Goal: Task Accomplishment & Management: Manage account settings

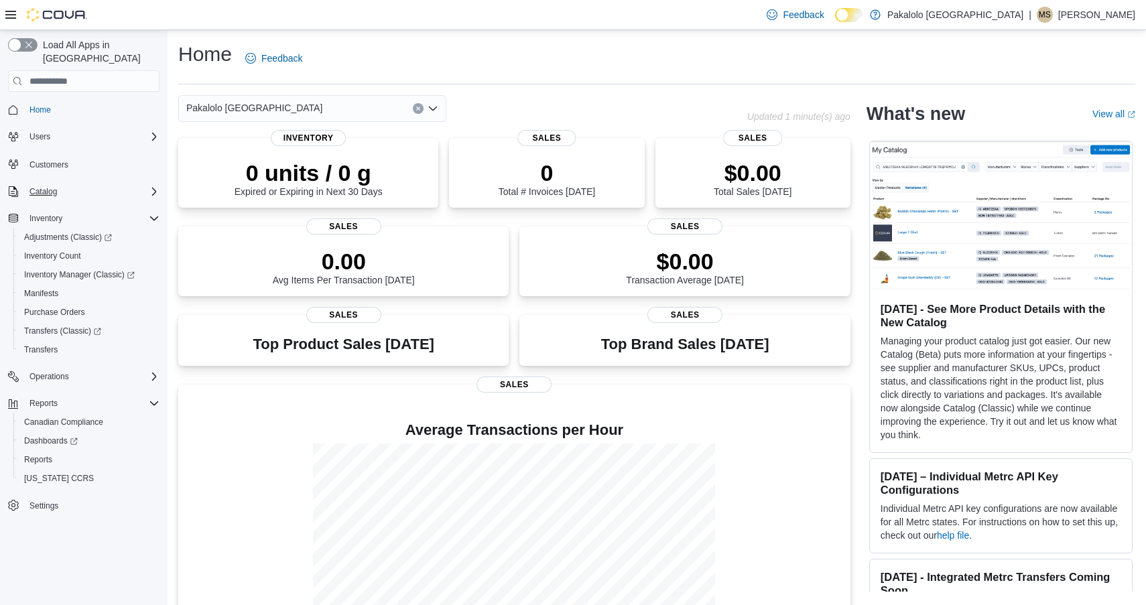
click at [77, 184] on div "Catalog" at bounding box center [91, 192] width 135 height 16
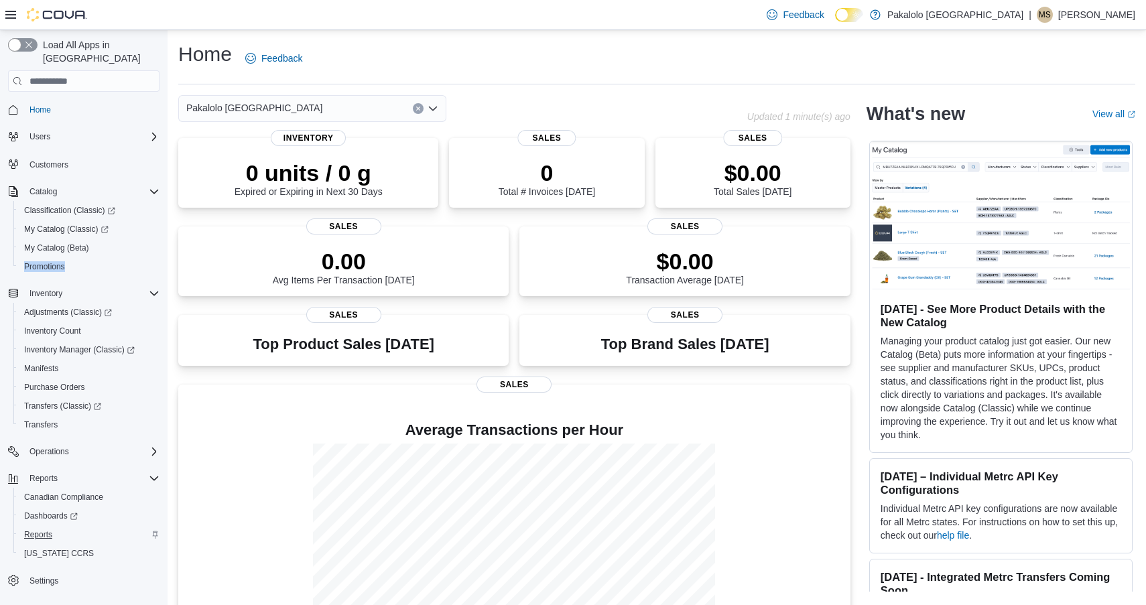
click at [36, 530] on span "Reports" at bounding box center [38, 535] width 28 height 11
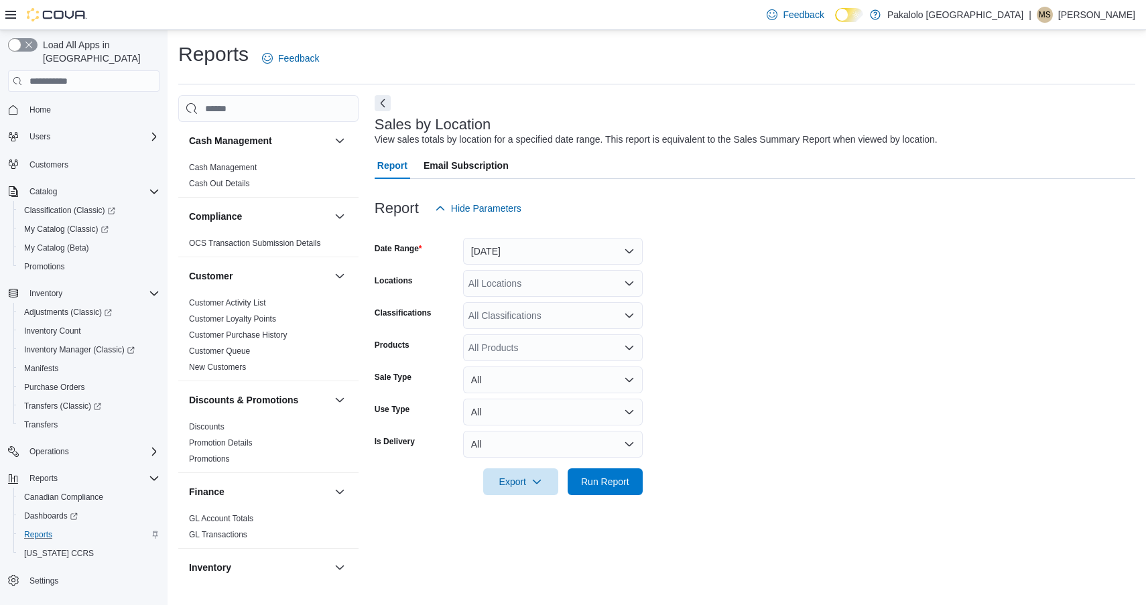
click at [576, 266] on form "Date Range Yesterday Locations All Locations Classifications All Classification…" at bounding box center [755, 359] width 761 height 274
click at [571, 252] on button "Yesterday" at bounding box center [553, 251] width 180 height 27
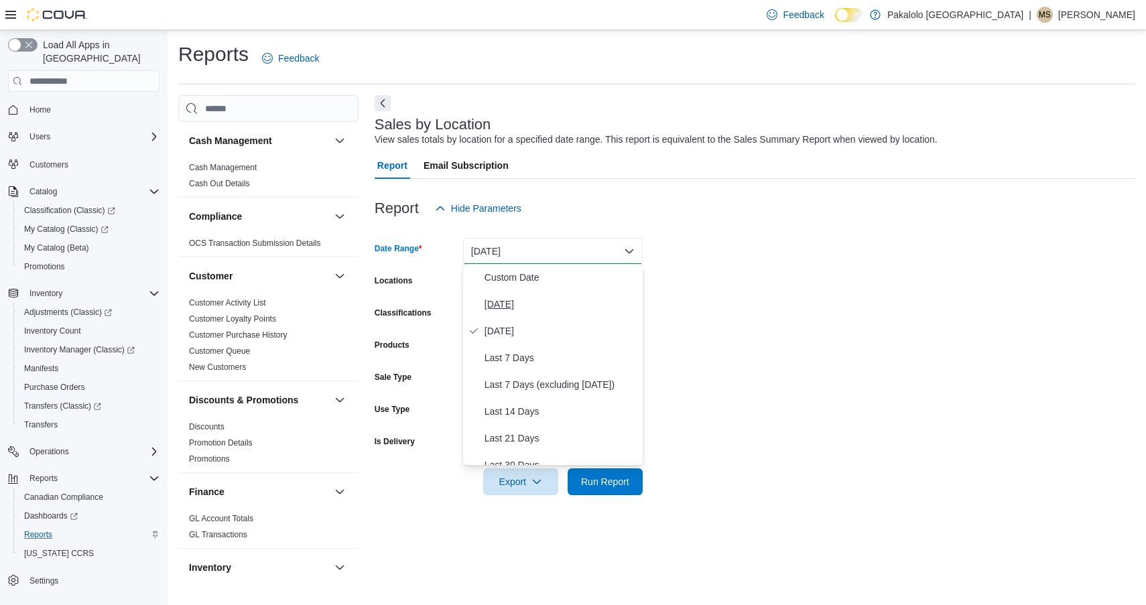
click at [548, 304] on span "Today" at bounding box center [561, 304] width 153 height 16
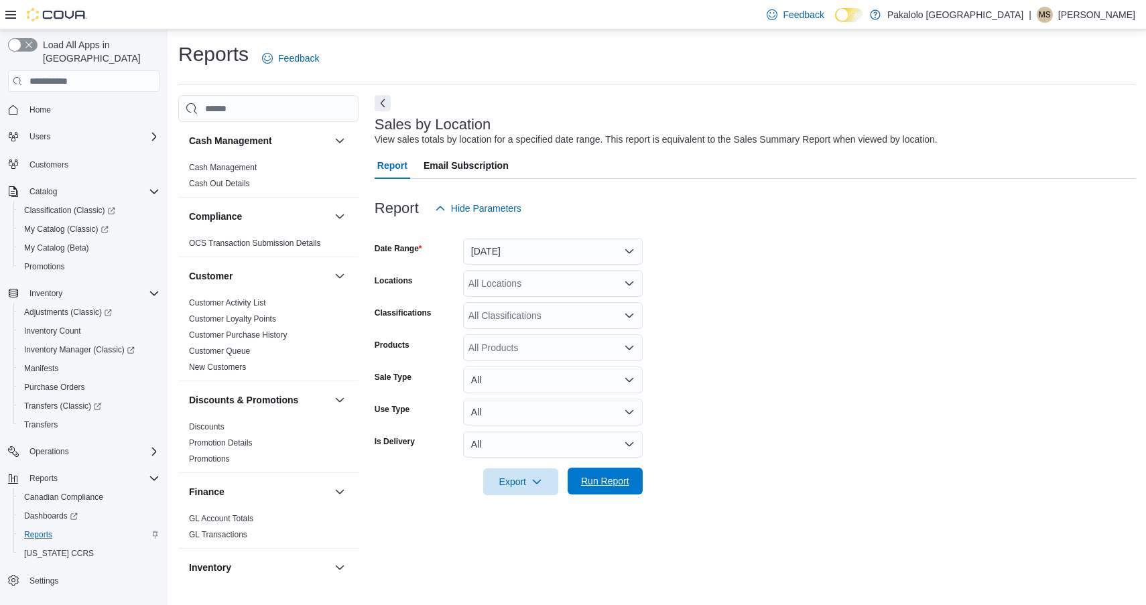
click at [609, 471] on span "Run Report" at bounding box center [605, 481] width 59 height 27
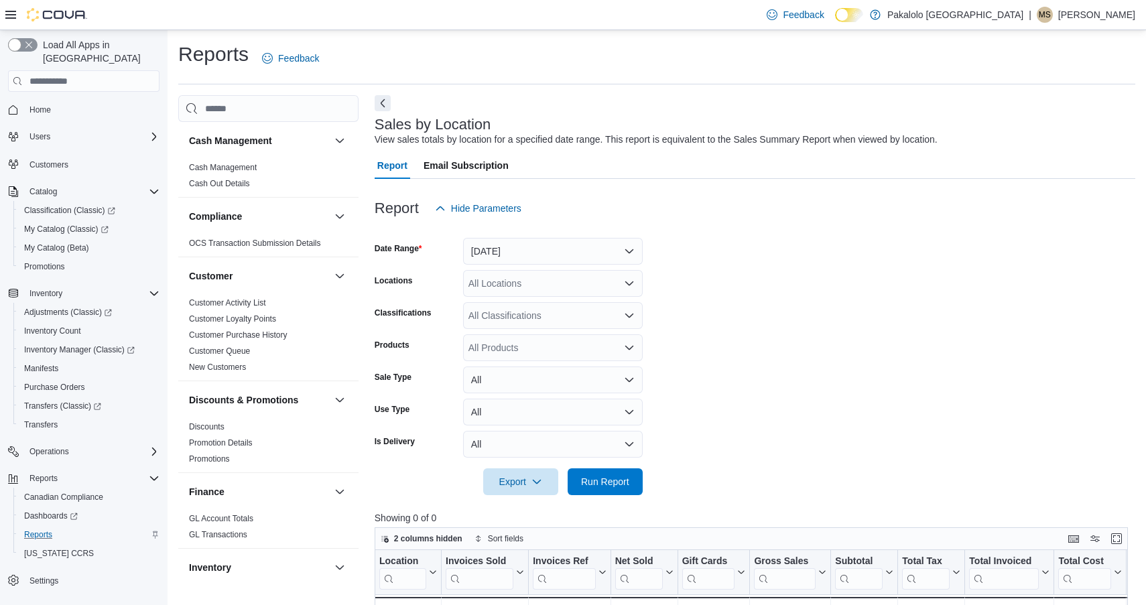
scroll to position [198, 0]
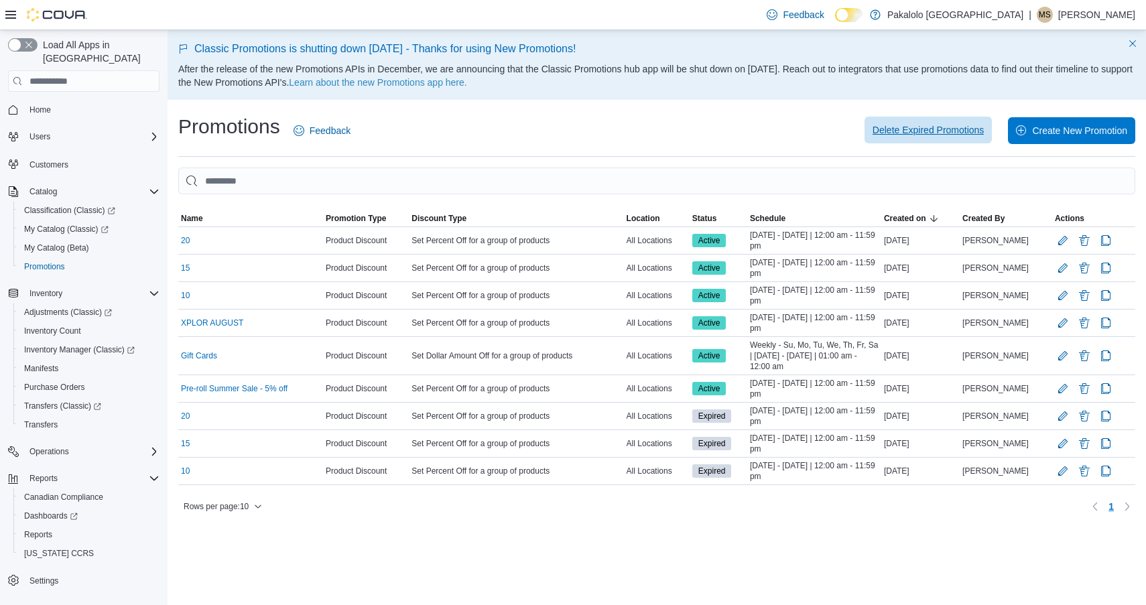
click at [903, 133] on span "Delete Expired Promotions" at bounding box center [929, 129] width 112 height 13
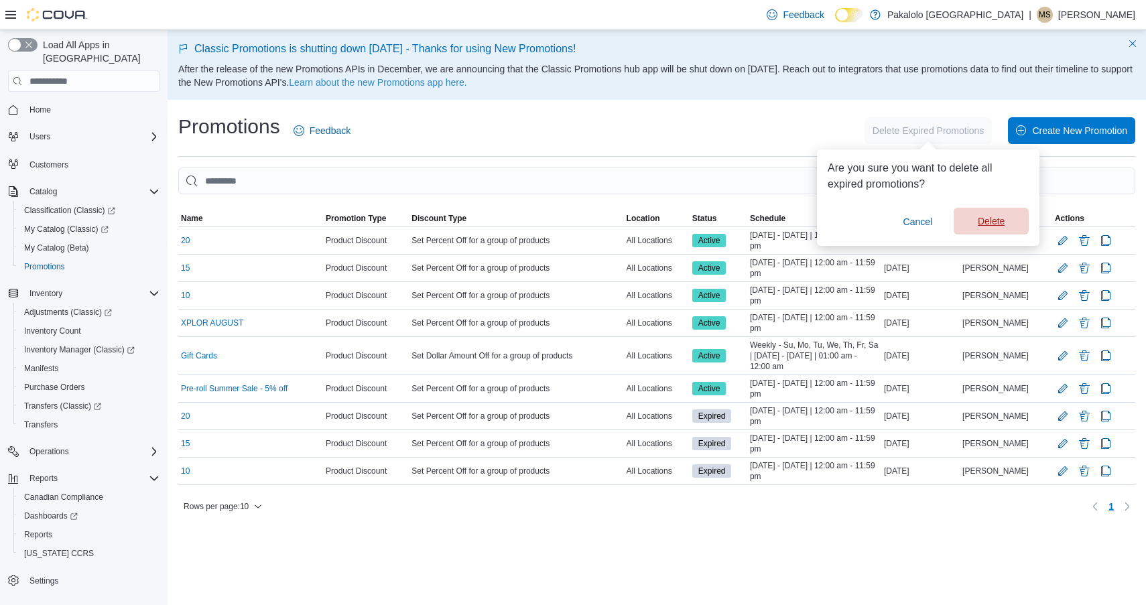
click at [991, 225] on span "Delete" at bounding box center [991, 221] width 27 height 13
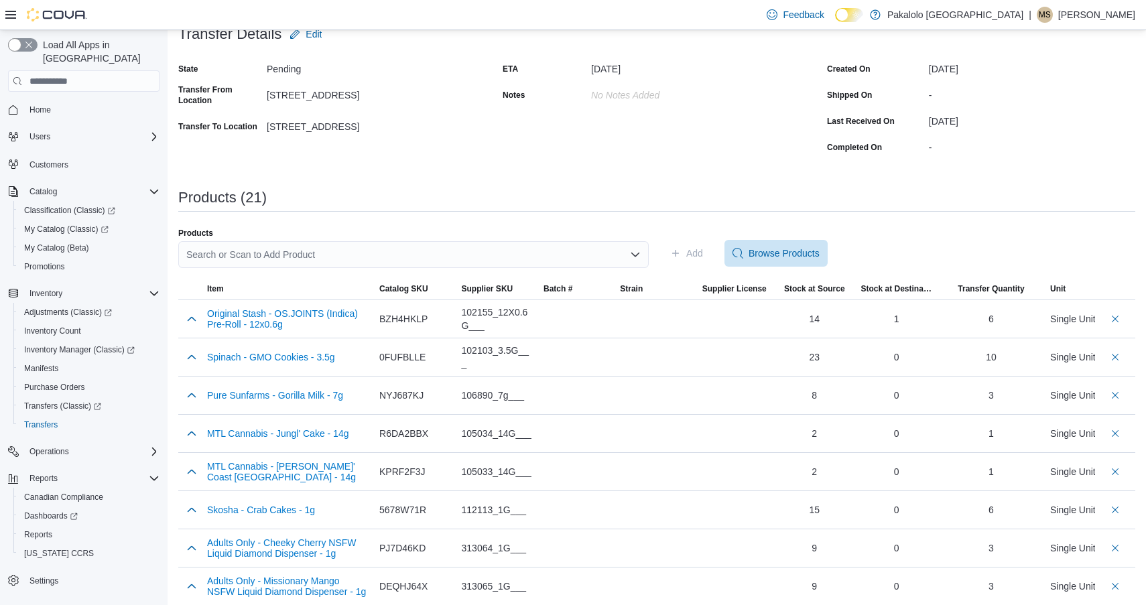
scroll to position [74, 0]
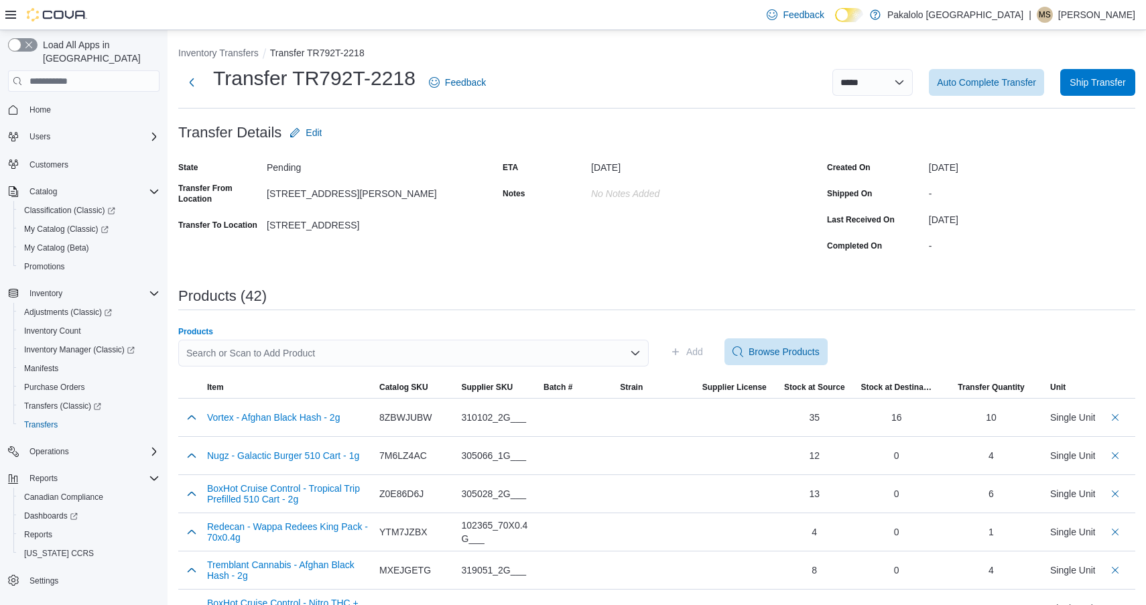
click at [368, 353] on div "Search or Scan to Add Product" at bounding box center [413, 353] width 471 height 27
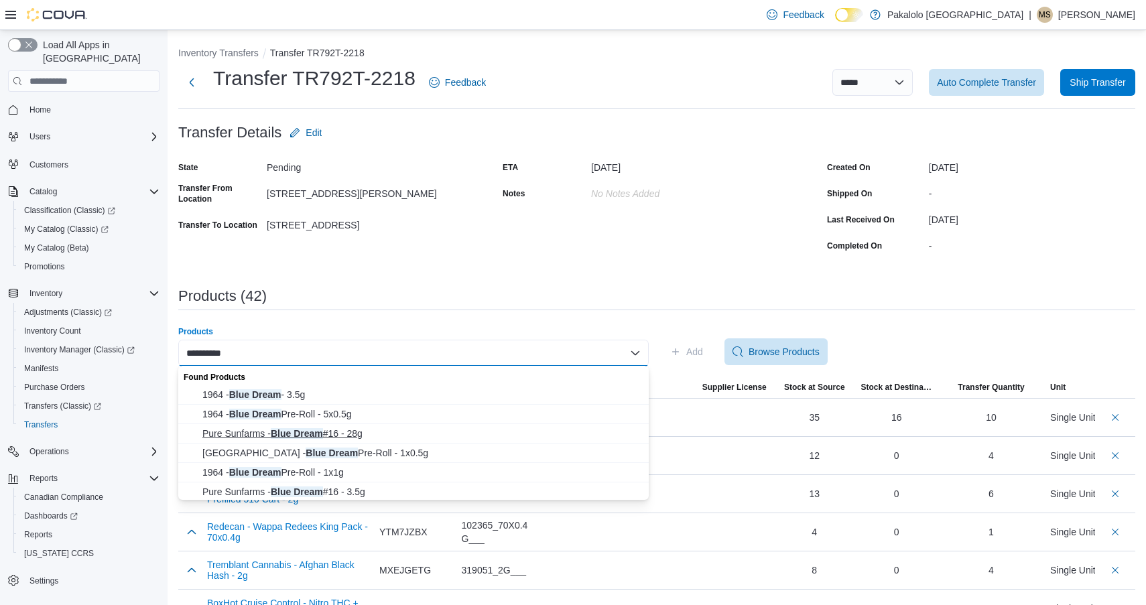
type input "**********"
click at [341, 435] on span "Pure Sunfarms - Blue Dream #16 - 28g" at bounding box center [421, 433] width 438 height 13
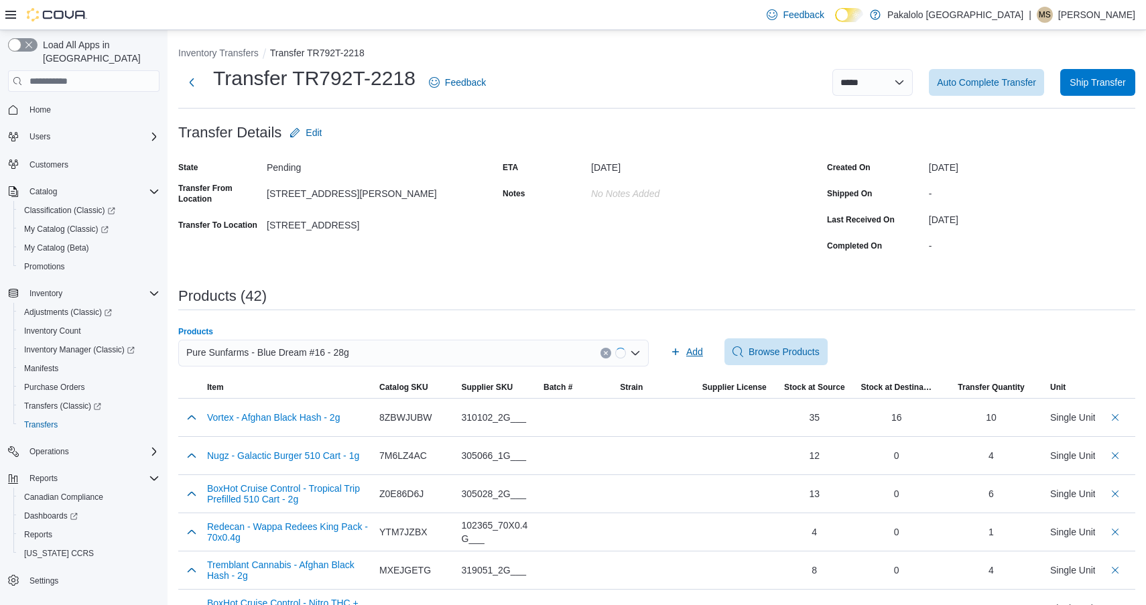
click at [678, 346] on span "Add" at bounding box center [686, 352] width 33 height 27
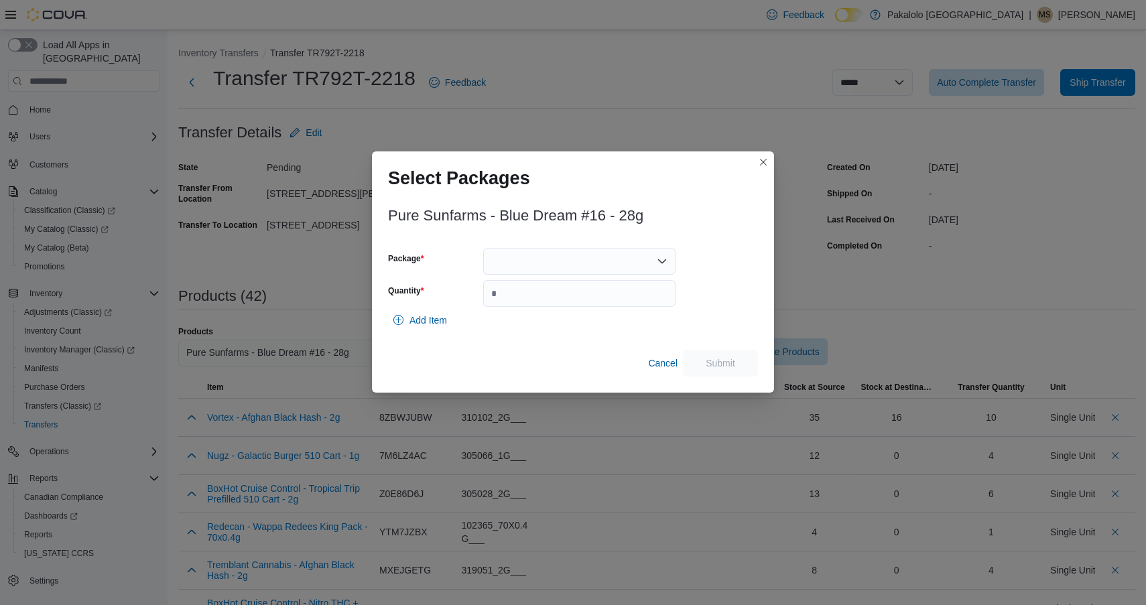
click at [569, 275] on div "Package Quantity" at bounding box center [532, 277] width 288 height 59
click at [553, 297] on input "Quantity" at bounding box center [579, 293] width 192 height 27
type input "*"
click at [552, 266] on div at bounding box center [579, 261] width 192 height 27
click at [550, 297] on span "00008882" at bounding box center [588, 303] width 160 height 13
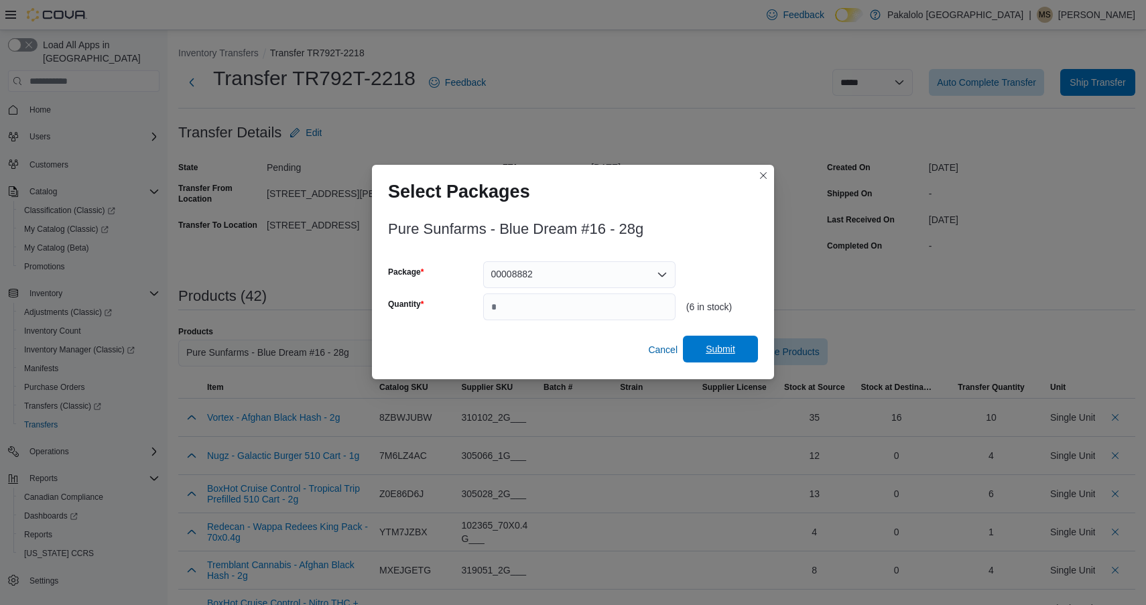
click at [719, 350] on span "Submit" at bounding box center [721, 349] width 30 height 13
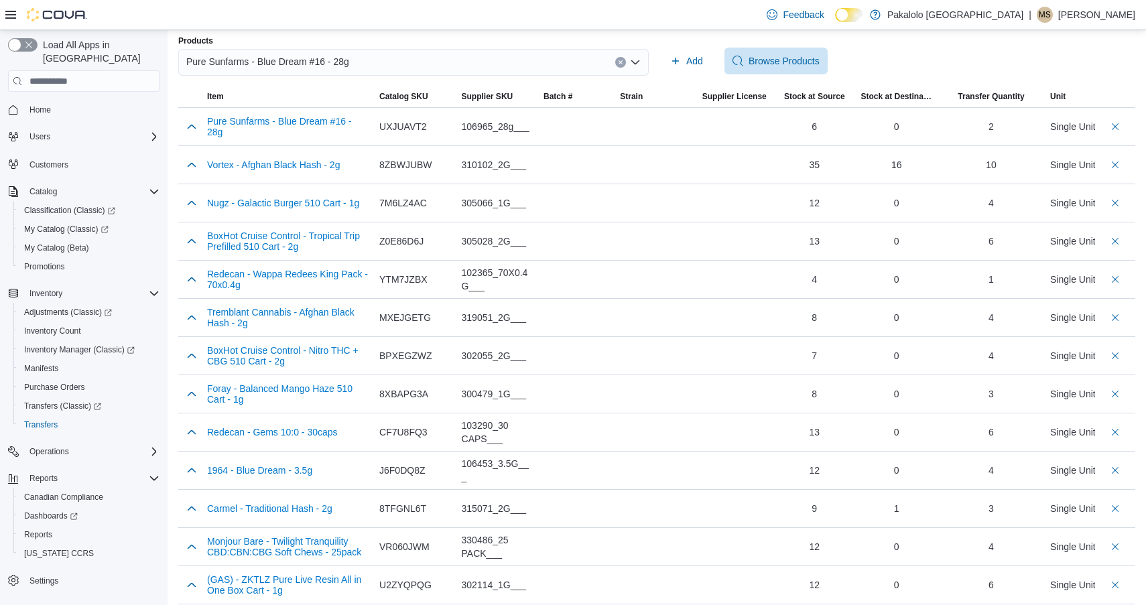
scroll to position [290, 0]
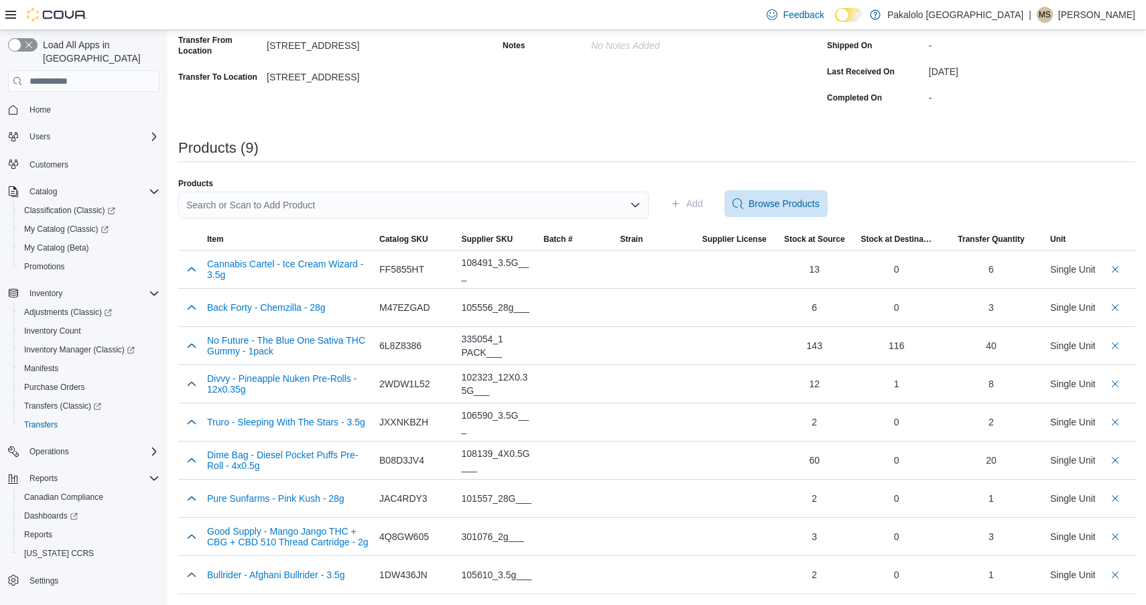
scroll to position [148, 0]
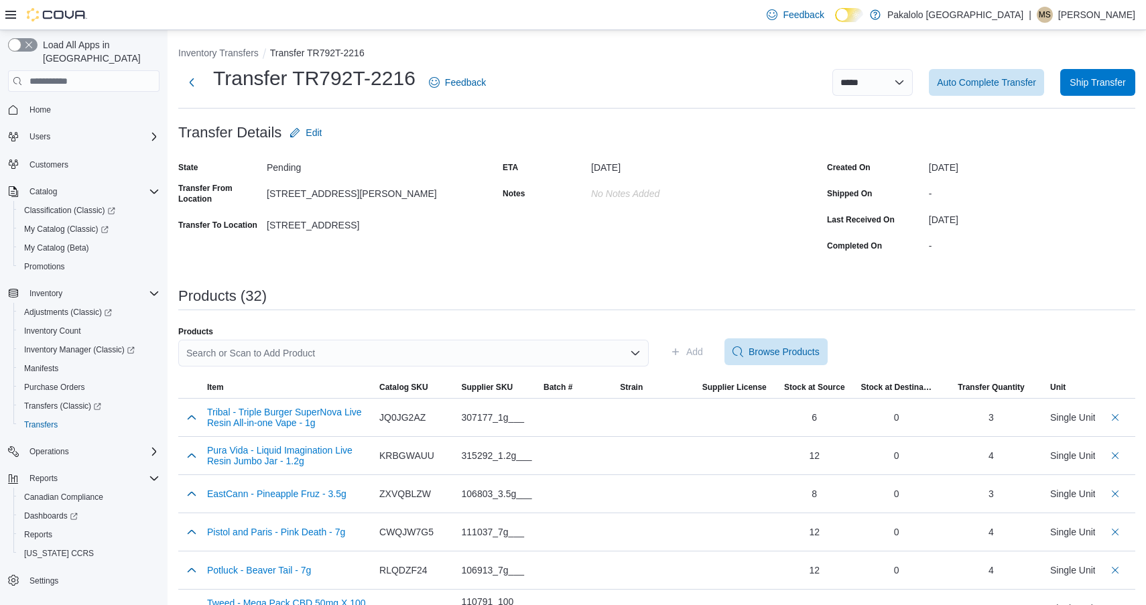
click at [444, 354] on div "Search or Scan to Add Product" at bounding box center [413, 353] width 471 height 27
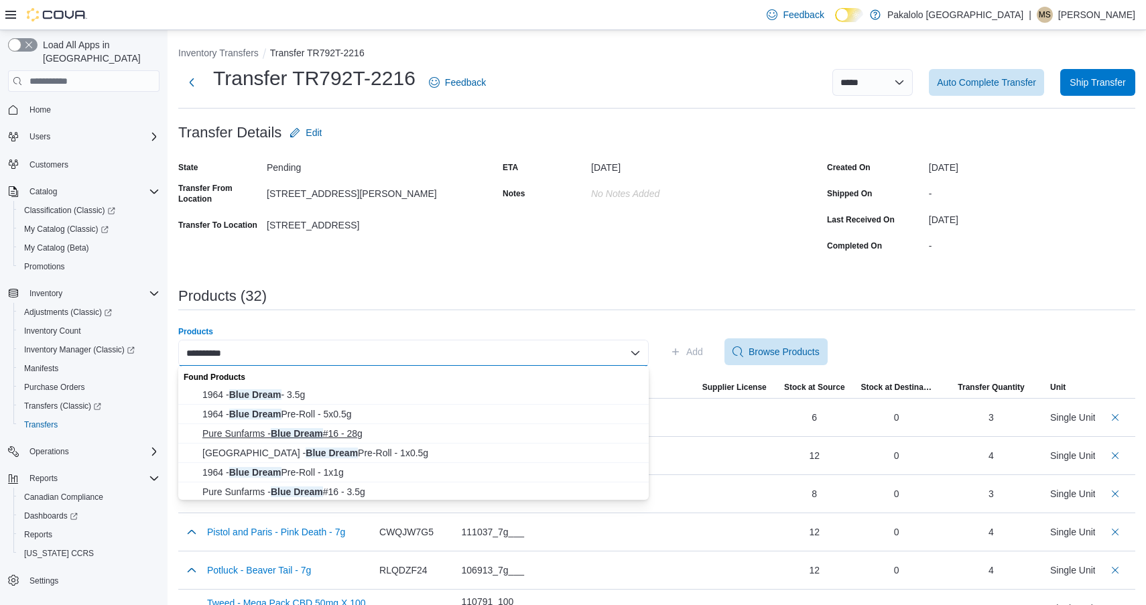
type input "**********"
click at [355, 434] on span "Pure Sunfarms - Blue Dream #16 - 28g" at bounding box center [421, 433] width 438 height 13
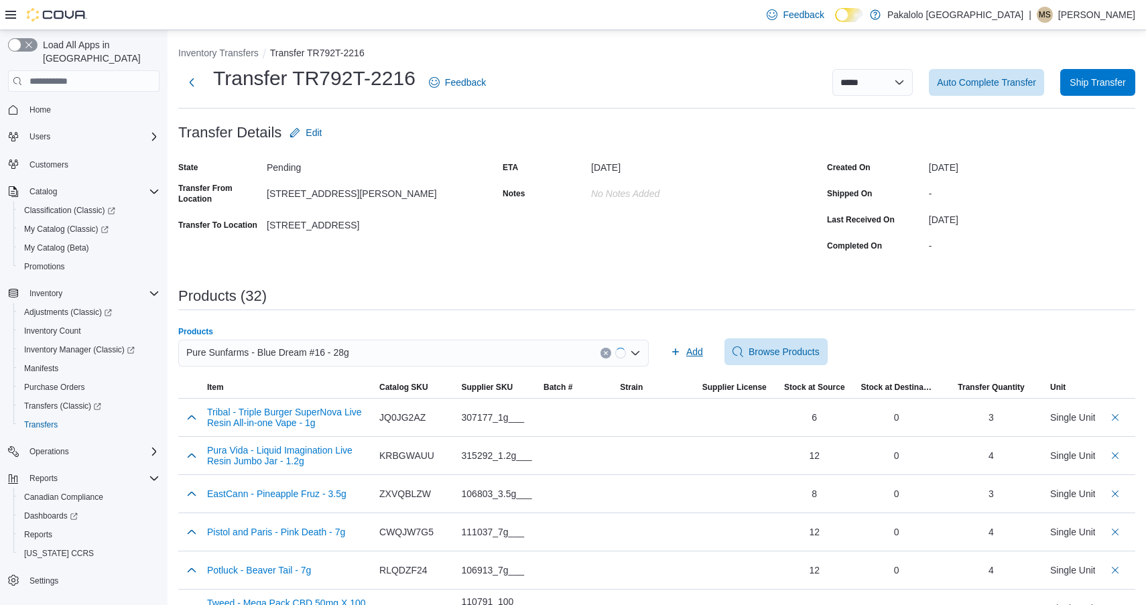
click at [685, 356] on span "Add" at bounding box center [686, 352] width 33 height 27
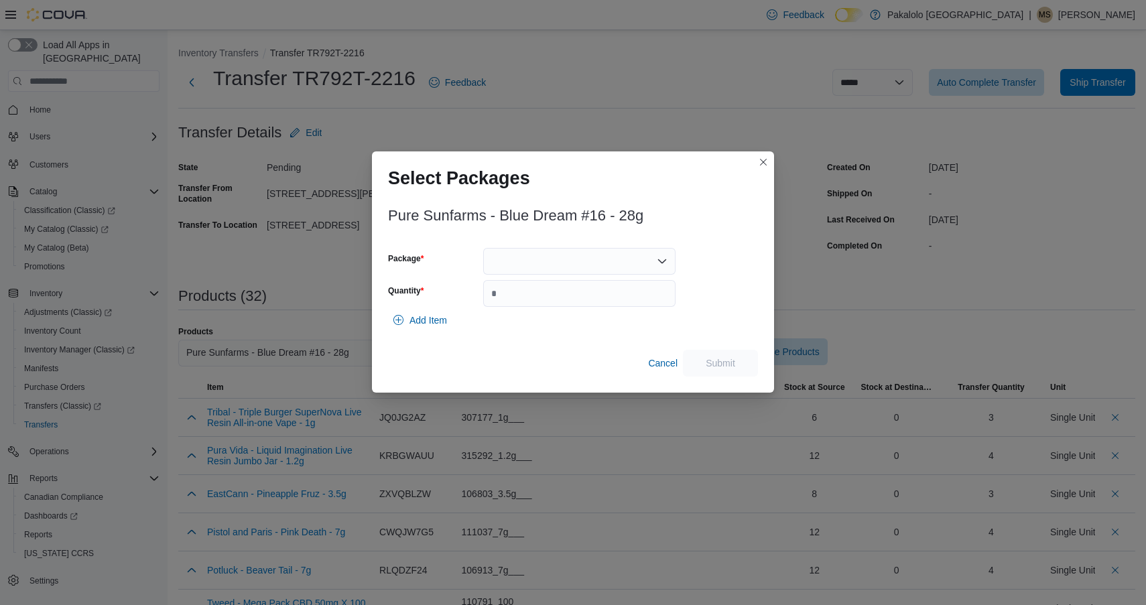
click at [583, 252] on div at bounding box center [579, 261] width 192 height 27
click at [570, 303] on span "00008882" at bounding box center [588, 303] width 160 height 13
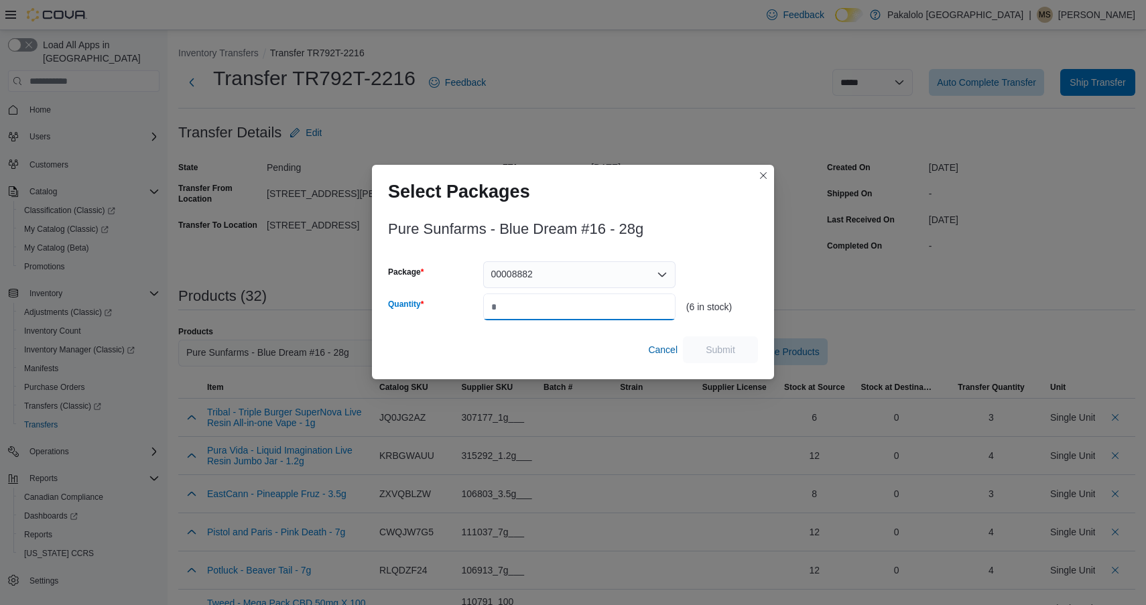
click at [570, 303] on input "Quantity" at bounding box center [579, 307] width 192 height 27
type input "*"
click at [727, 347] on span "Submit" at bounding box center [721, 349] width 30 height 13
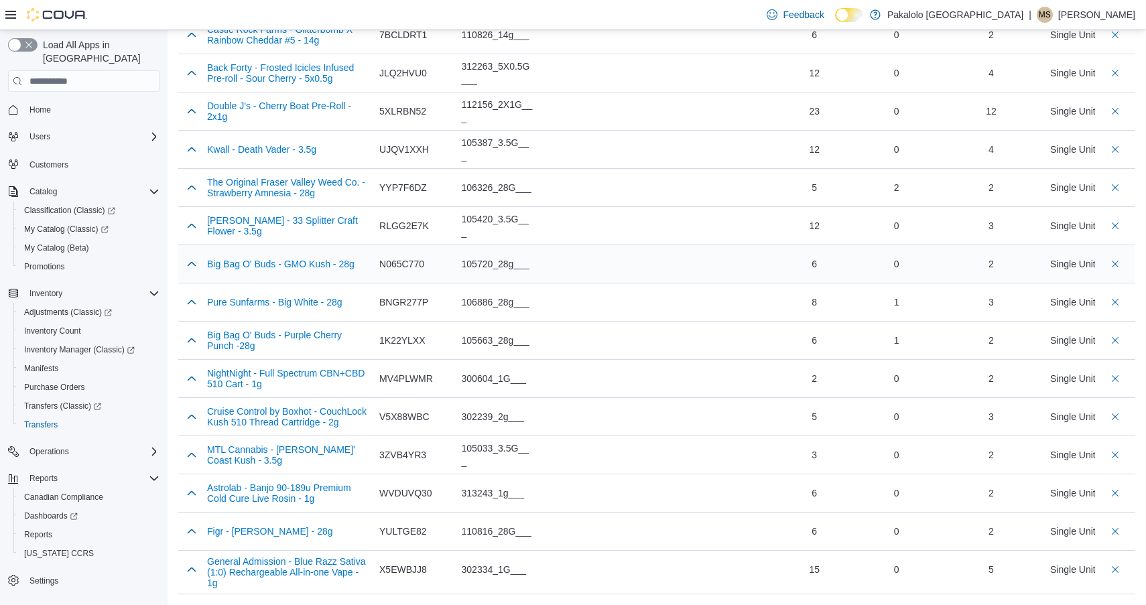
scroll to position [1075, 0]
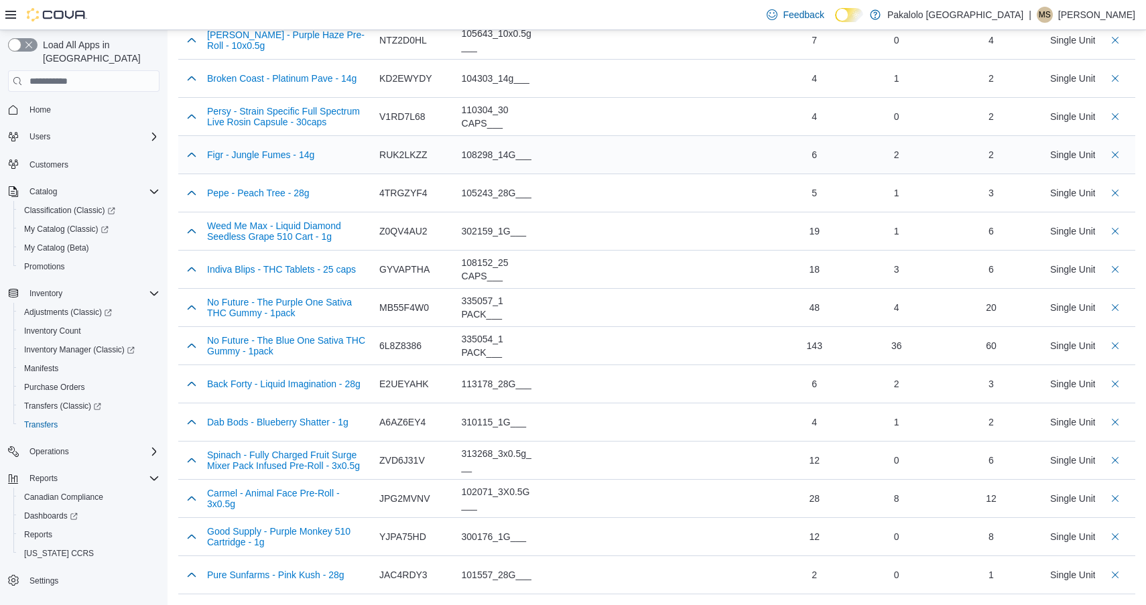
scroll to position [453, 0]
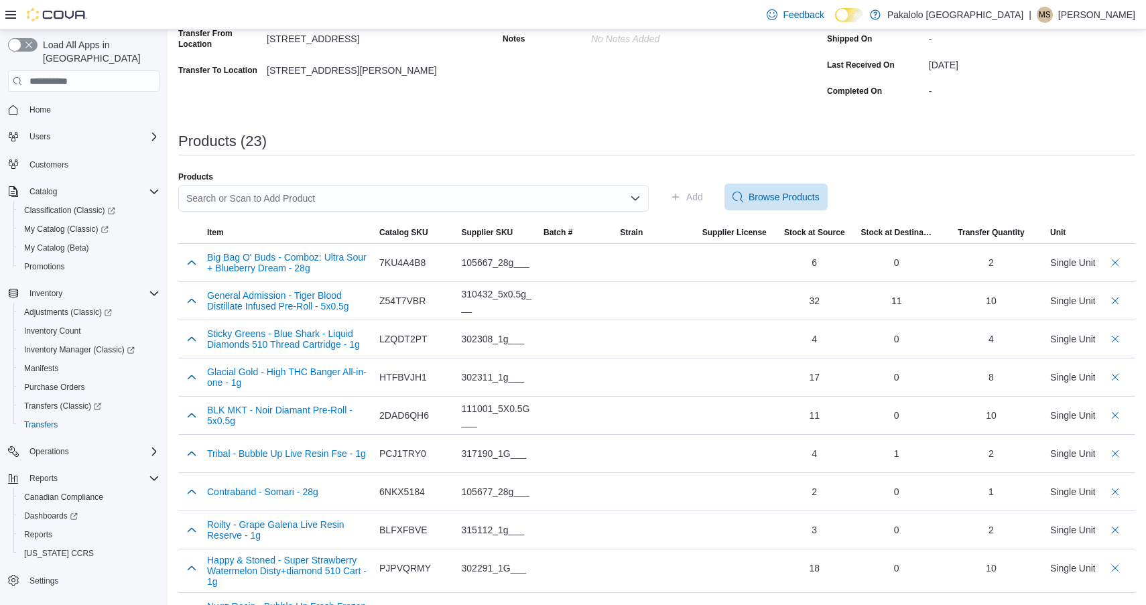
scroll to position [152, 0]
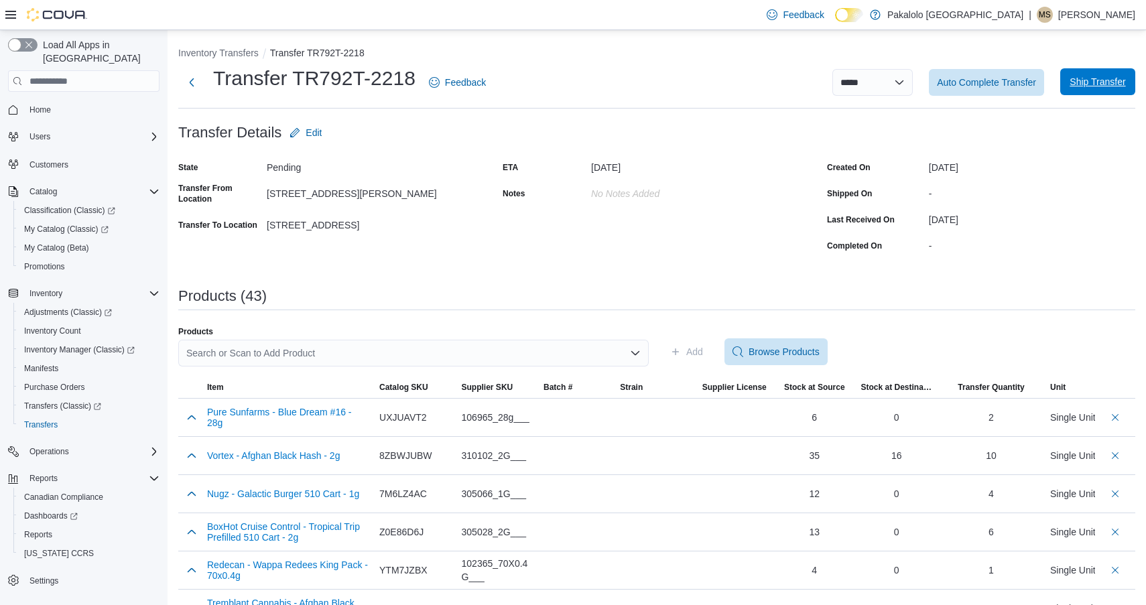
click at [1092, 79] on span "Ship Transfer" at bounding box center [1098, 81] width 56 height 13
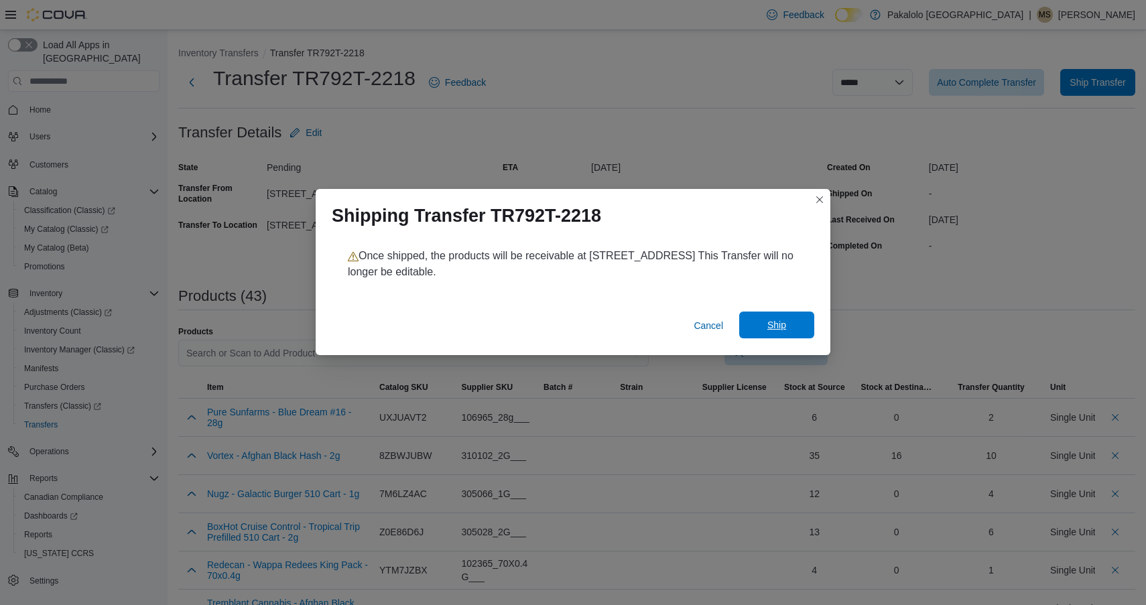
click at [785, 321] on span "Ship" at bounding box center [777, 324] width 19 height 13
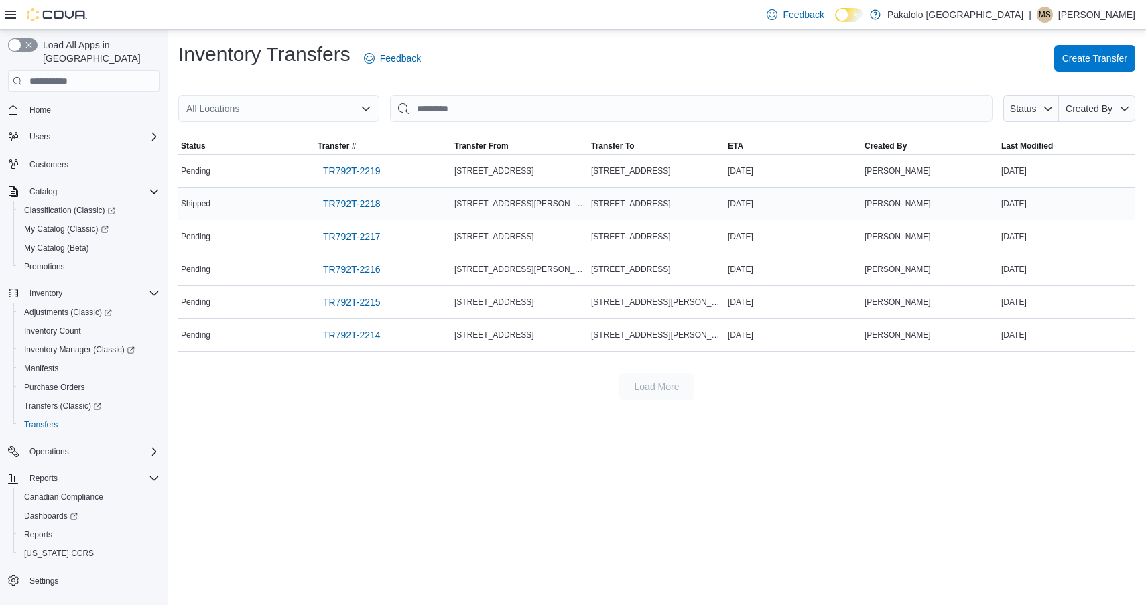
click at [358, 199] on span "TR792T-2218" at bounding box center [352, 203] width 58 height 13
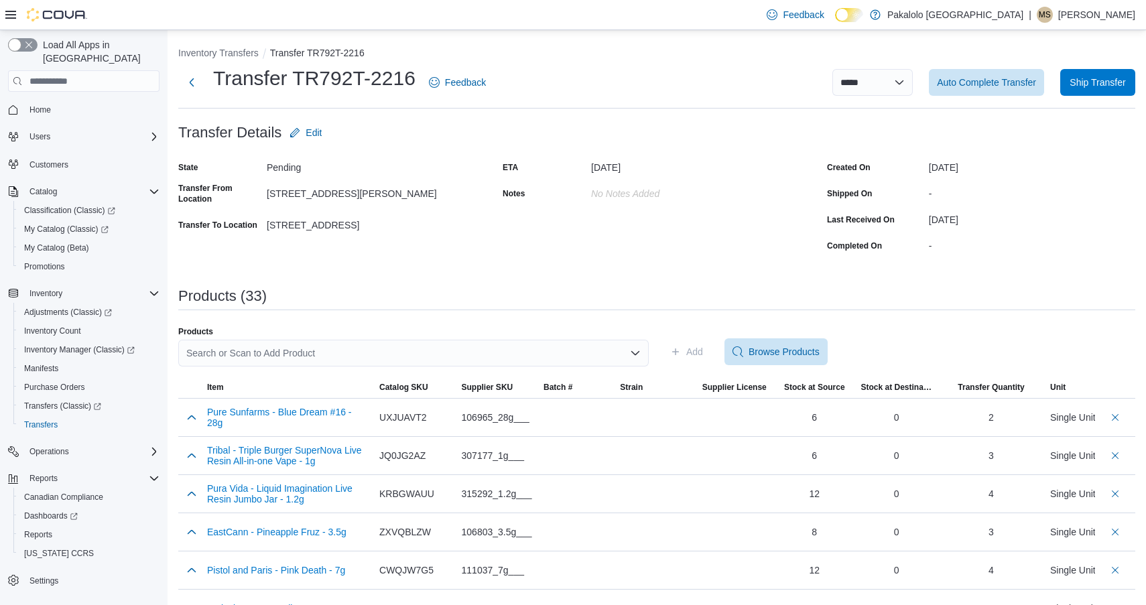
click at [582, 1] on div "Feedback Dark Mode Pakalolo [GEOGRAPHIC_DATA] | [PERSON_NAME]" at bounding box center [573, 15] width 1146 height 30
click at [1087, 88] on span "Ship Transfer" at bounding box center [1098, 81] width 56 height 13
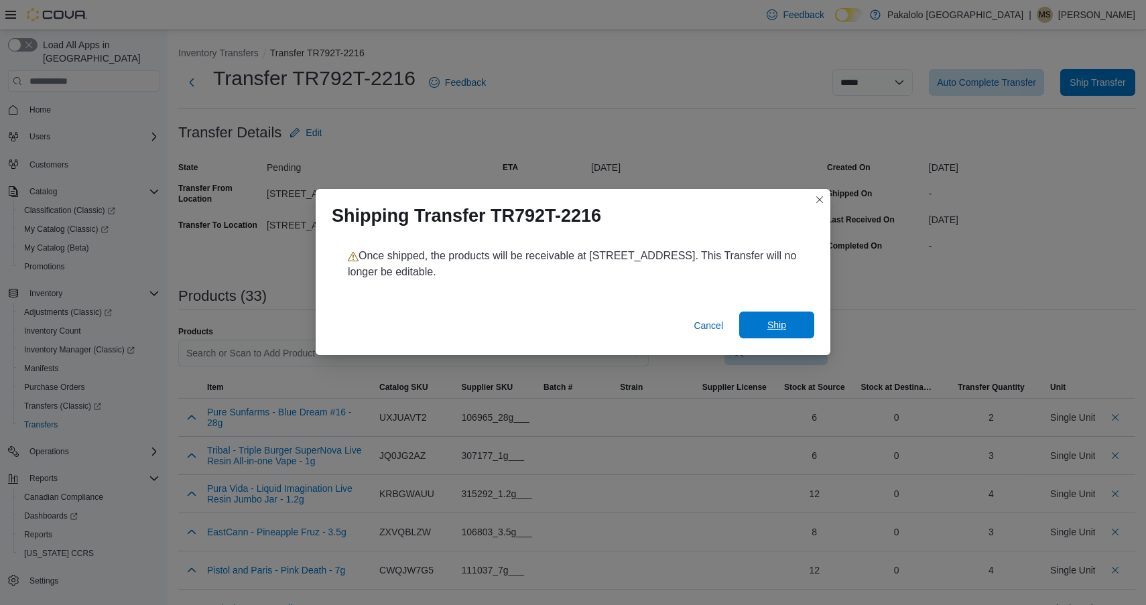
click at [769, 323] on span "Ship" at bounding box center [777, 324] width 19 height 13
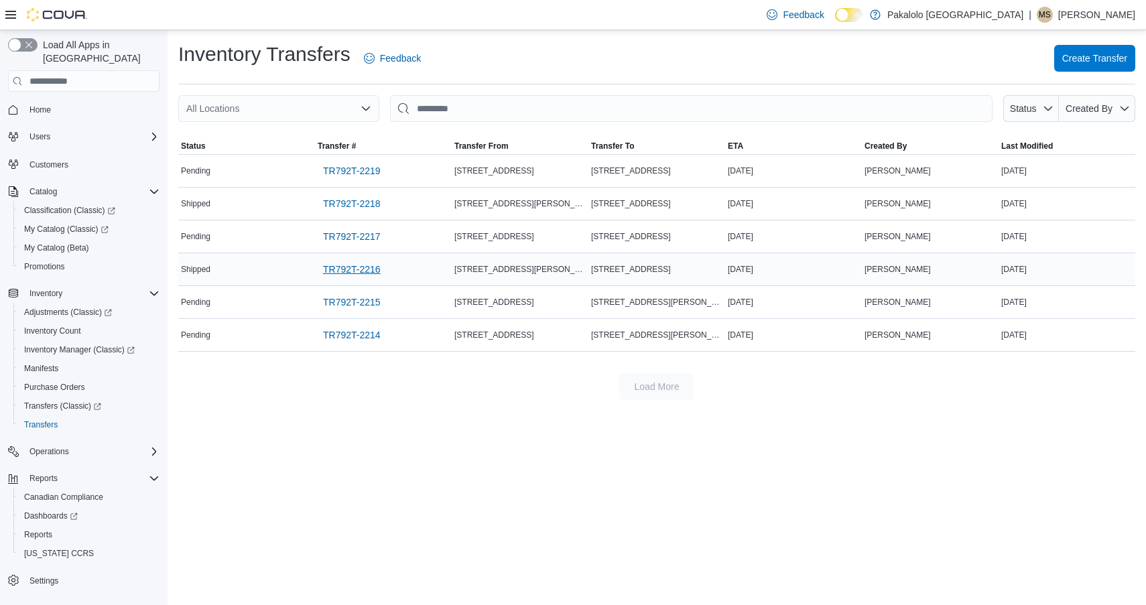
click at [341, 263] on span "TR792T-2216" at bounding box center [352, 269] width 58 height 13
